Goal: Navigation & Orientation: Find specific page/section

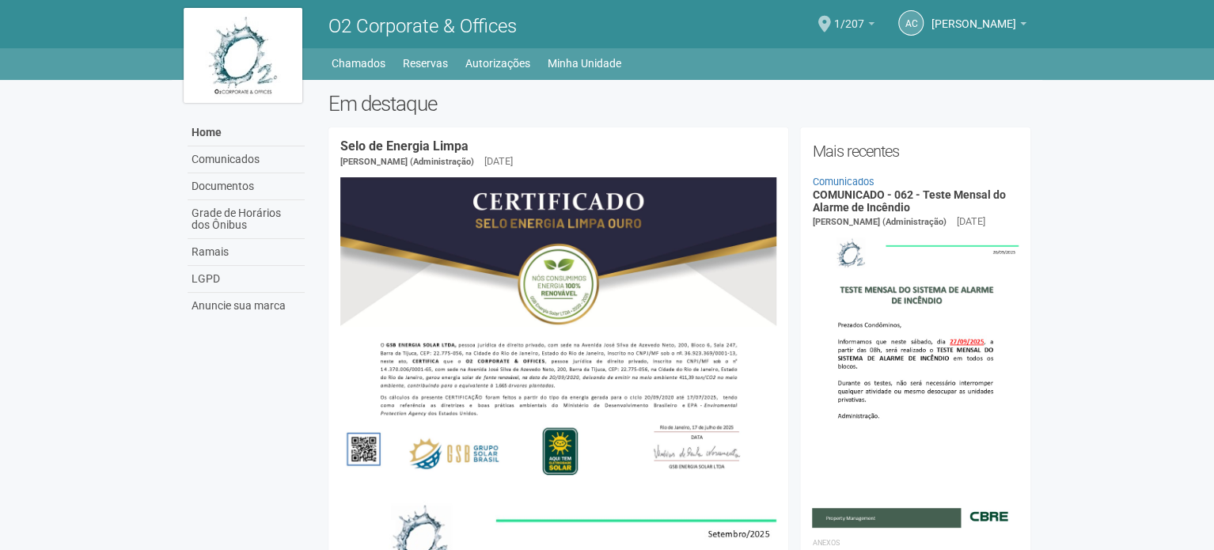
click at [848, 19] on span "1/207" at bounding box center [849, 16] width 30 height 28
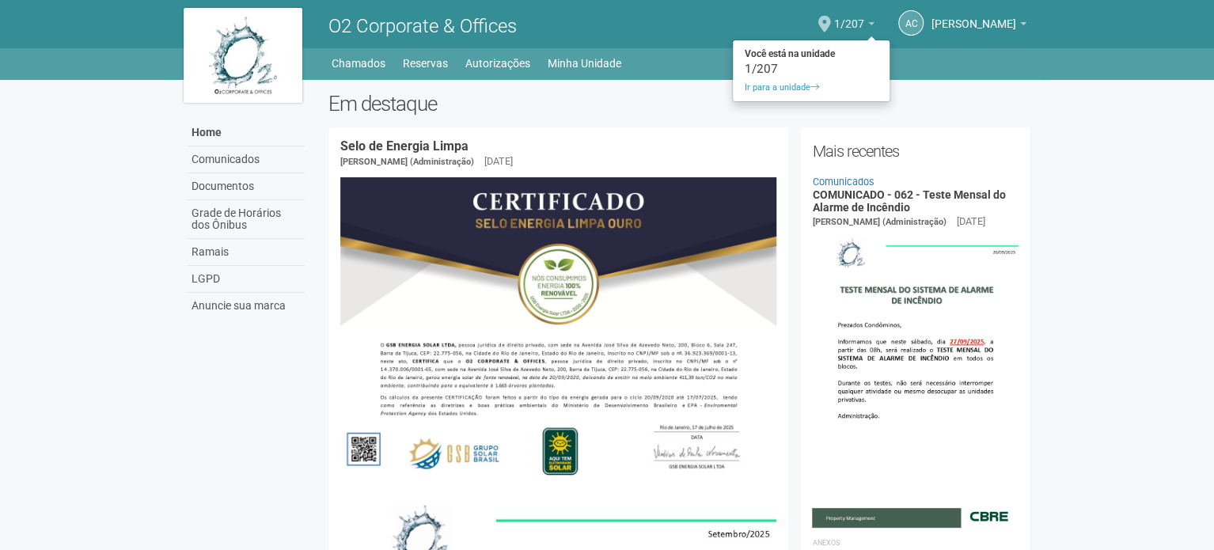
click at [851, 21] on span "1/207" at bounding box center [849, 16] width 30 height 28
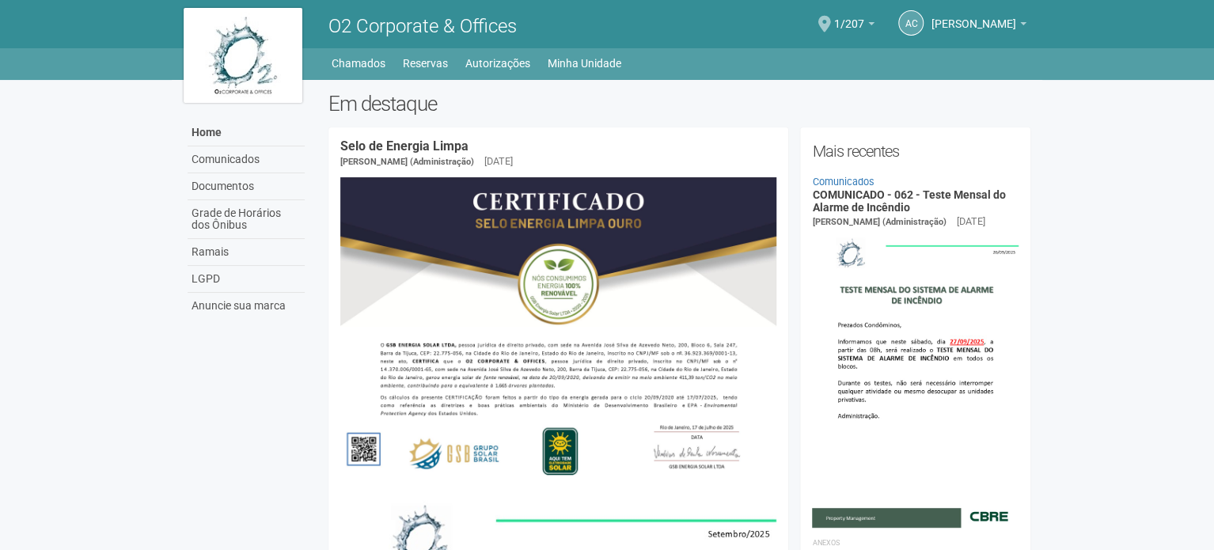
click at [831, 21] on span at bounding box center [824, 24] width 13 height 17
